Goal: Task Accomplishment & Management: Use online tool/utility

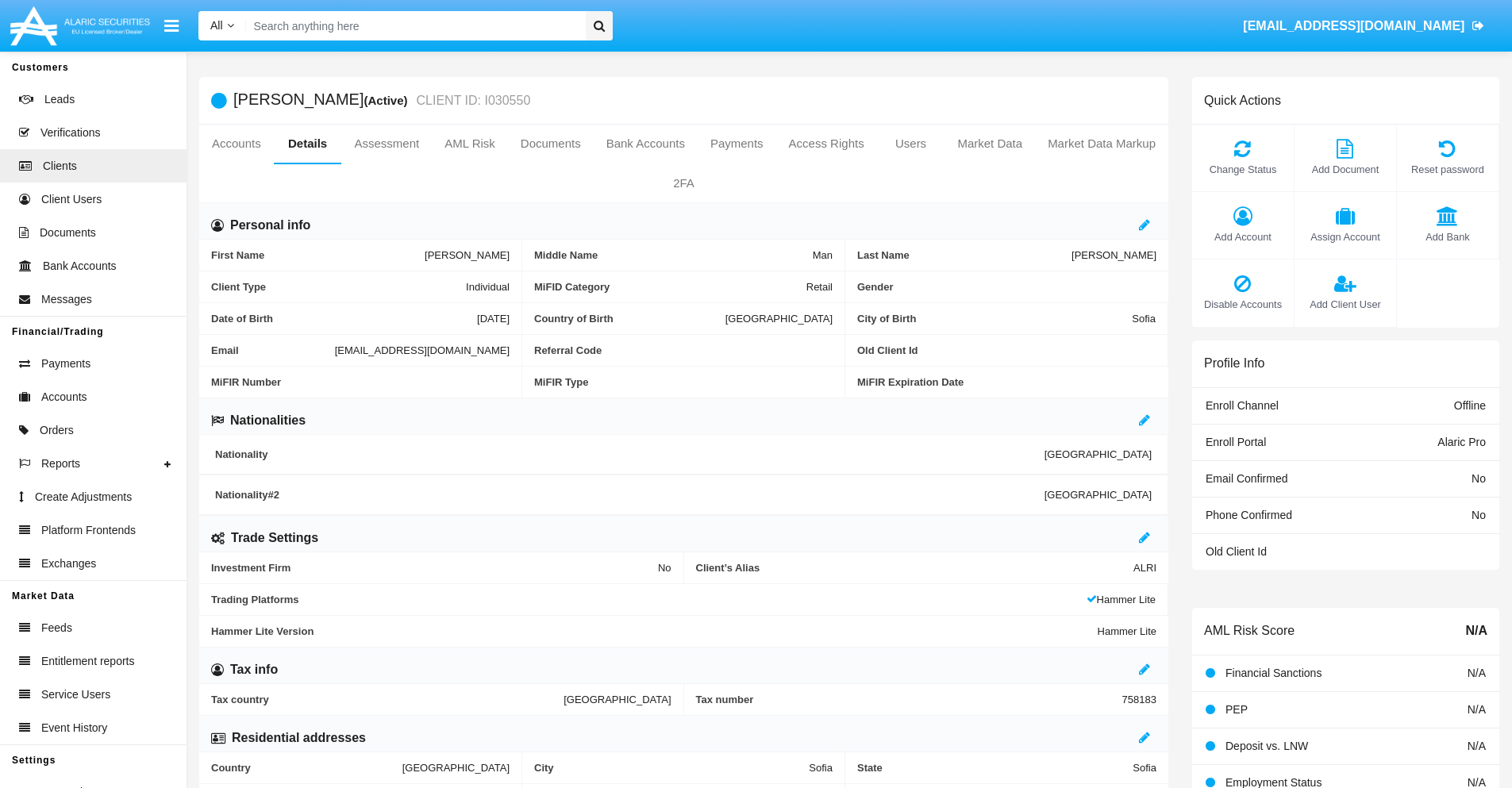
click at [990, 143] on link "Market Data" at bounding box center [990, 143] width 91 height 38
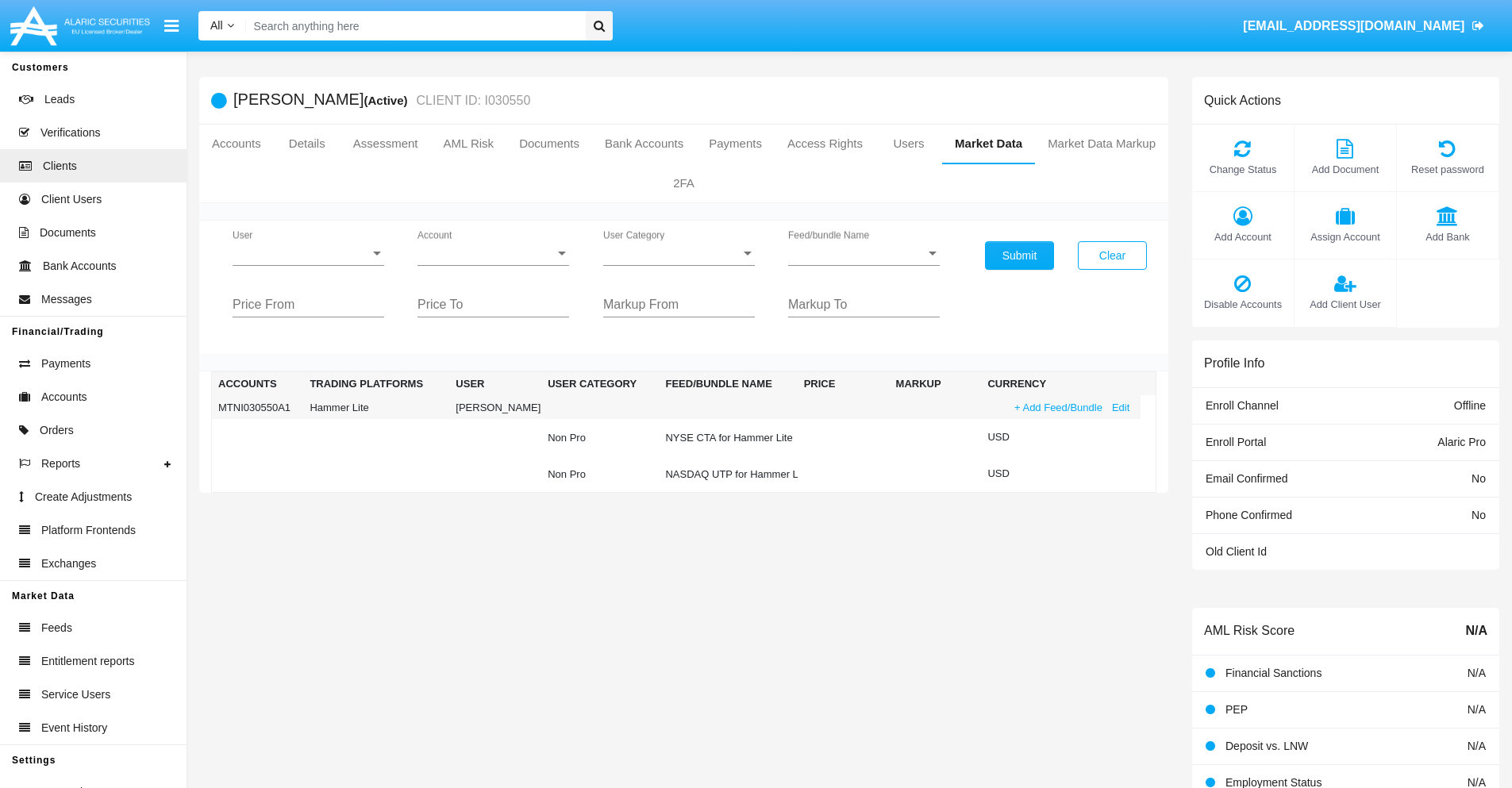
click at [1056, 407] on link "+ Add Feed/Bundle" at bounding box center [1058, 407] width 98 height 17
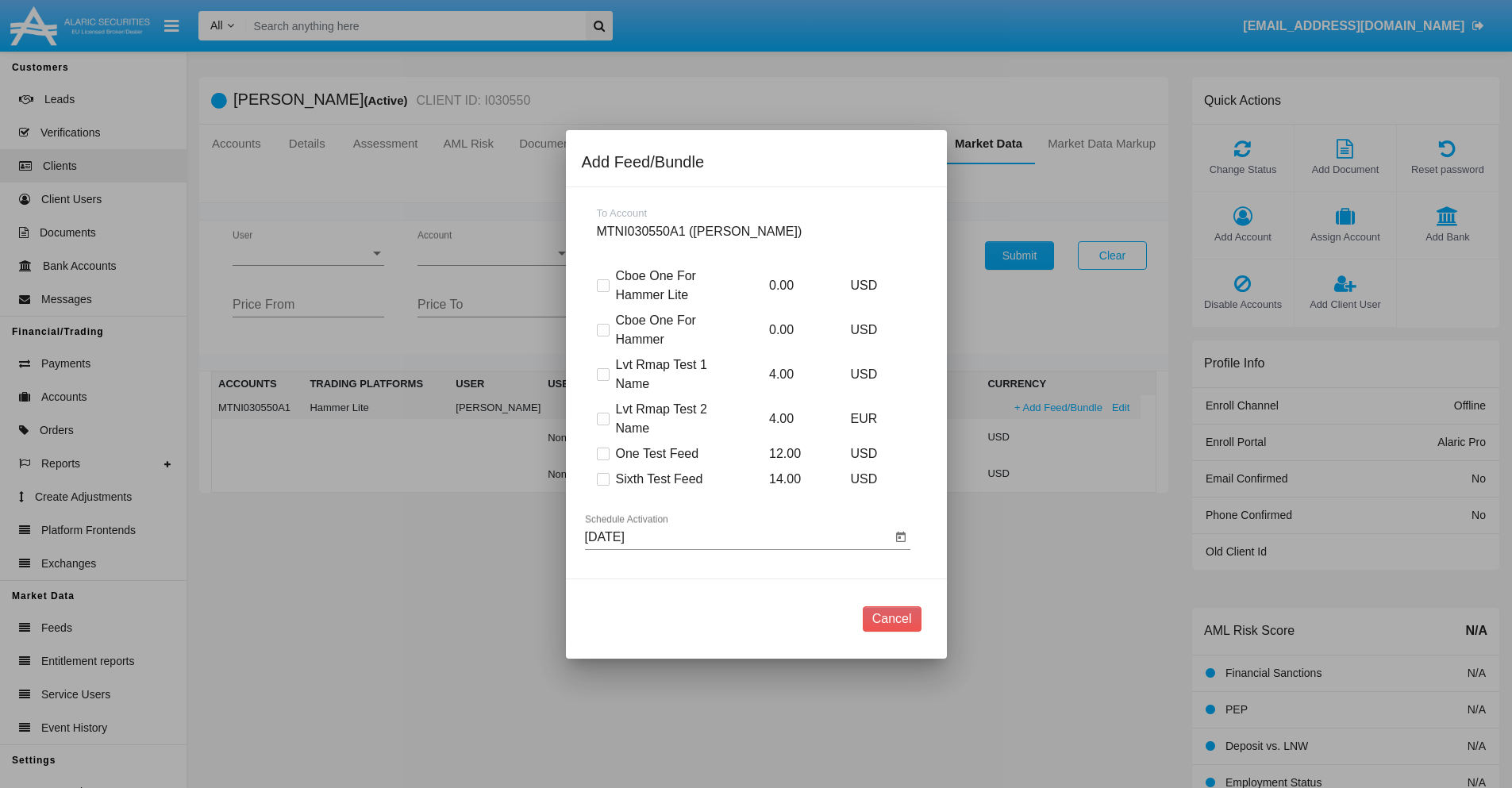
click at [603, 478] on span at bounding box center [603, 479] width 12 height 12
click at [603, 485] on input "Sixth Test Feed" at bounding box center [603, 485] width 1 height 1
checkbox input "true"
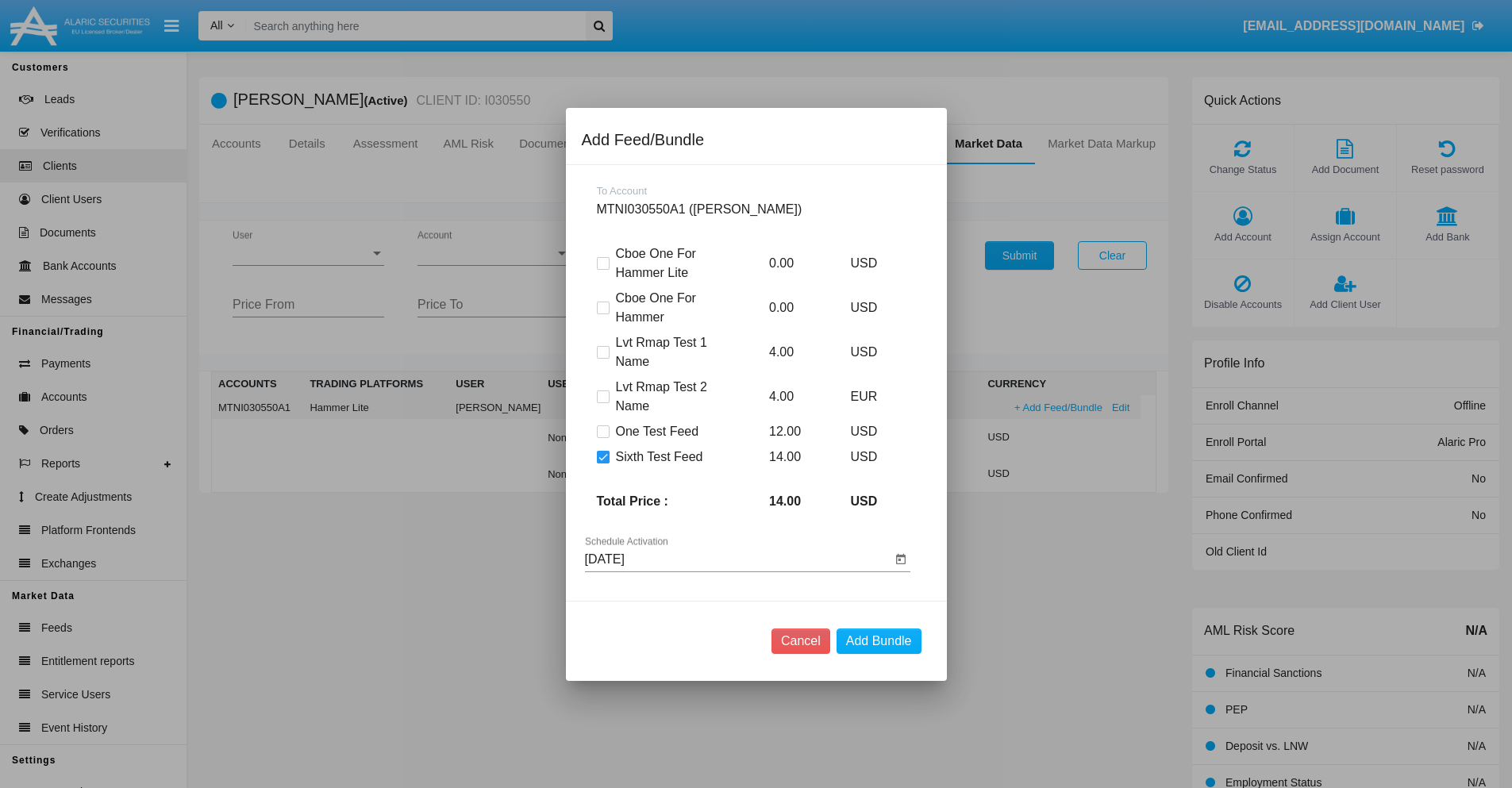
click at [737, 558] on input "[DATE]" at bounding box center [738, 559] width 306 height 14
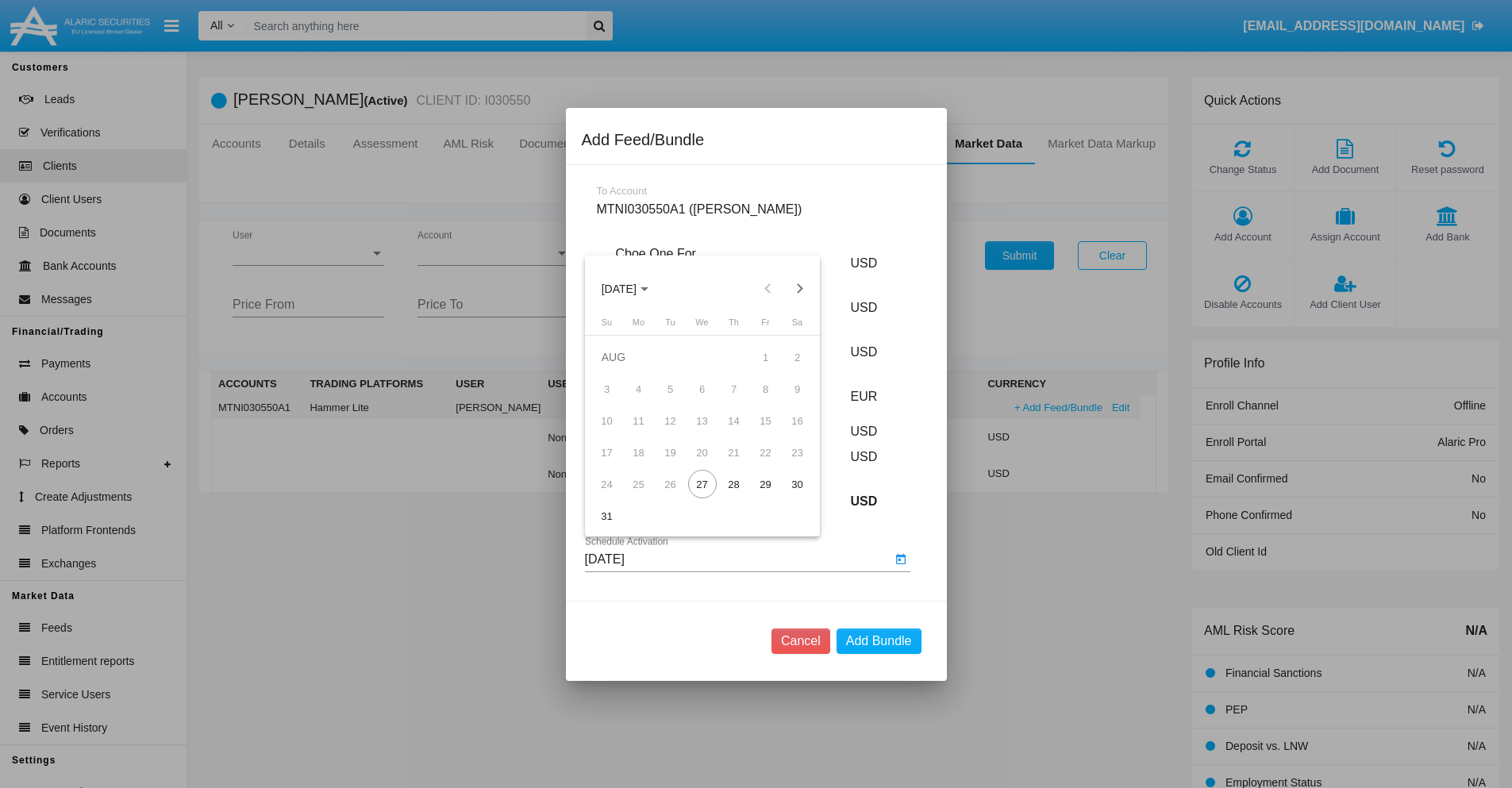
click at [632, 288] on span "AUG 2025" at bounding box center [619, 288] width 35 height 12
click at [785, 433] on div "2027" at bounding box center [785, 434] width 50 height 28
click at [674, 433] on div "OCT" at bounding box center [674, 434] width 50 height 28
click at [765, 485] on div "29" at bounding box center [766, 484] width 28 height 28
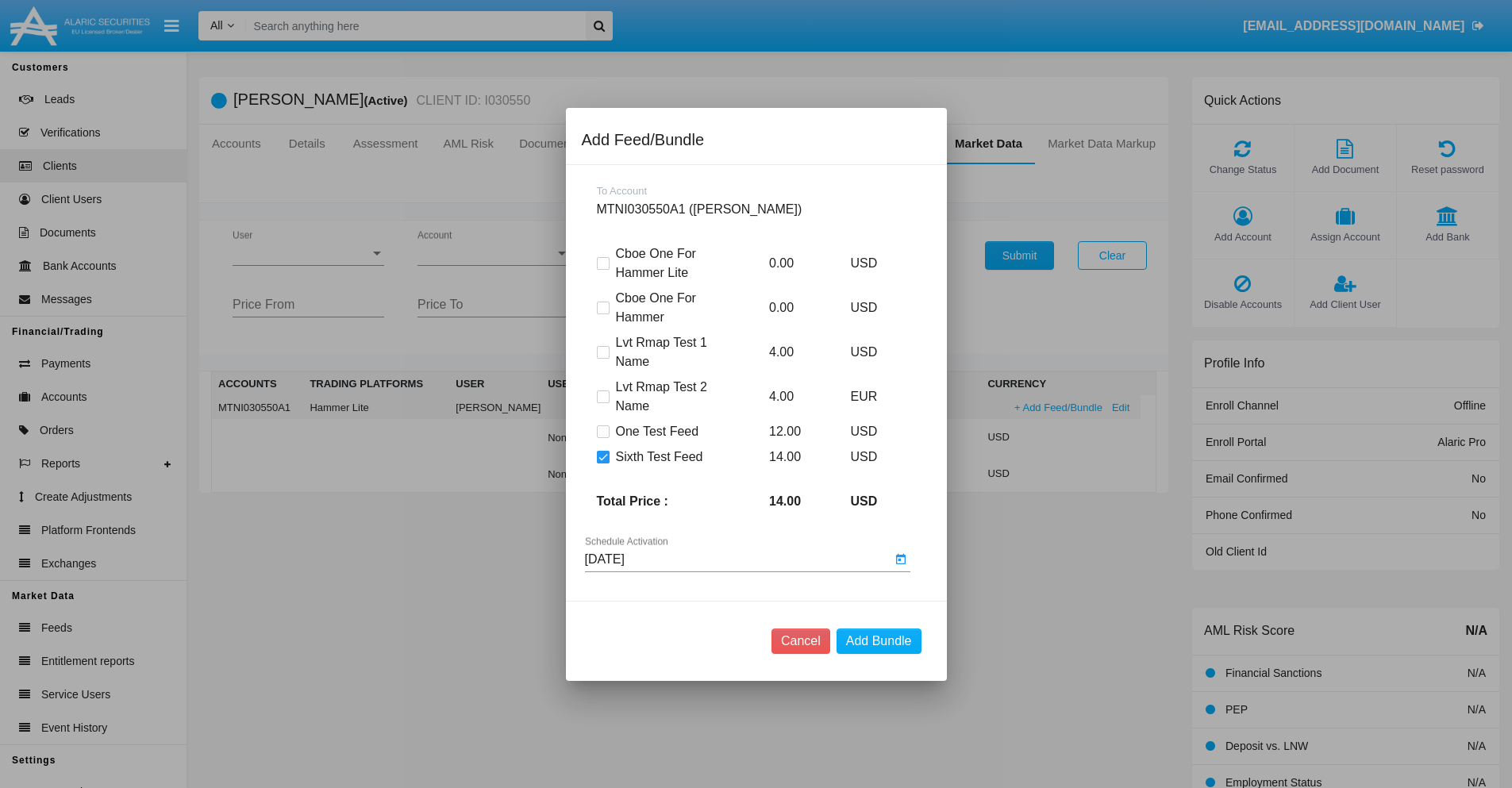
type input "10/29/27"
click at [879, 640] on button "Add Bundle" at bounding box center [879, 641] width 85 height 26
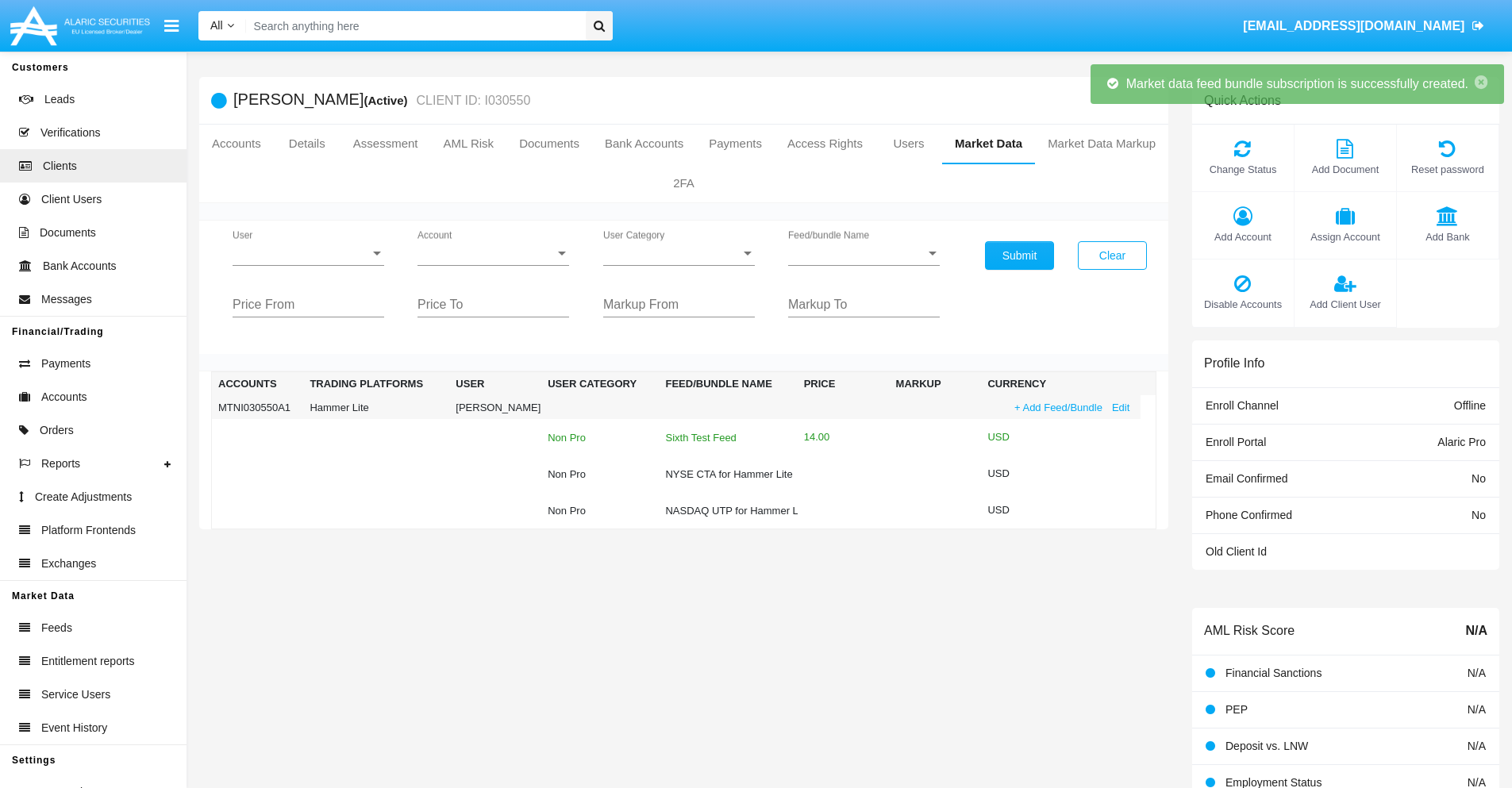
click at [724, 437] on div "Sixth Test Feed" at bounding box center [727, 438] width 126 height 11
